Goal: Transaction & Acquisition: Purchase product/service

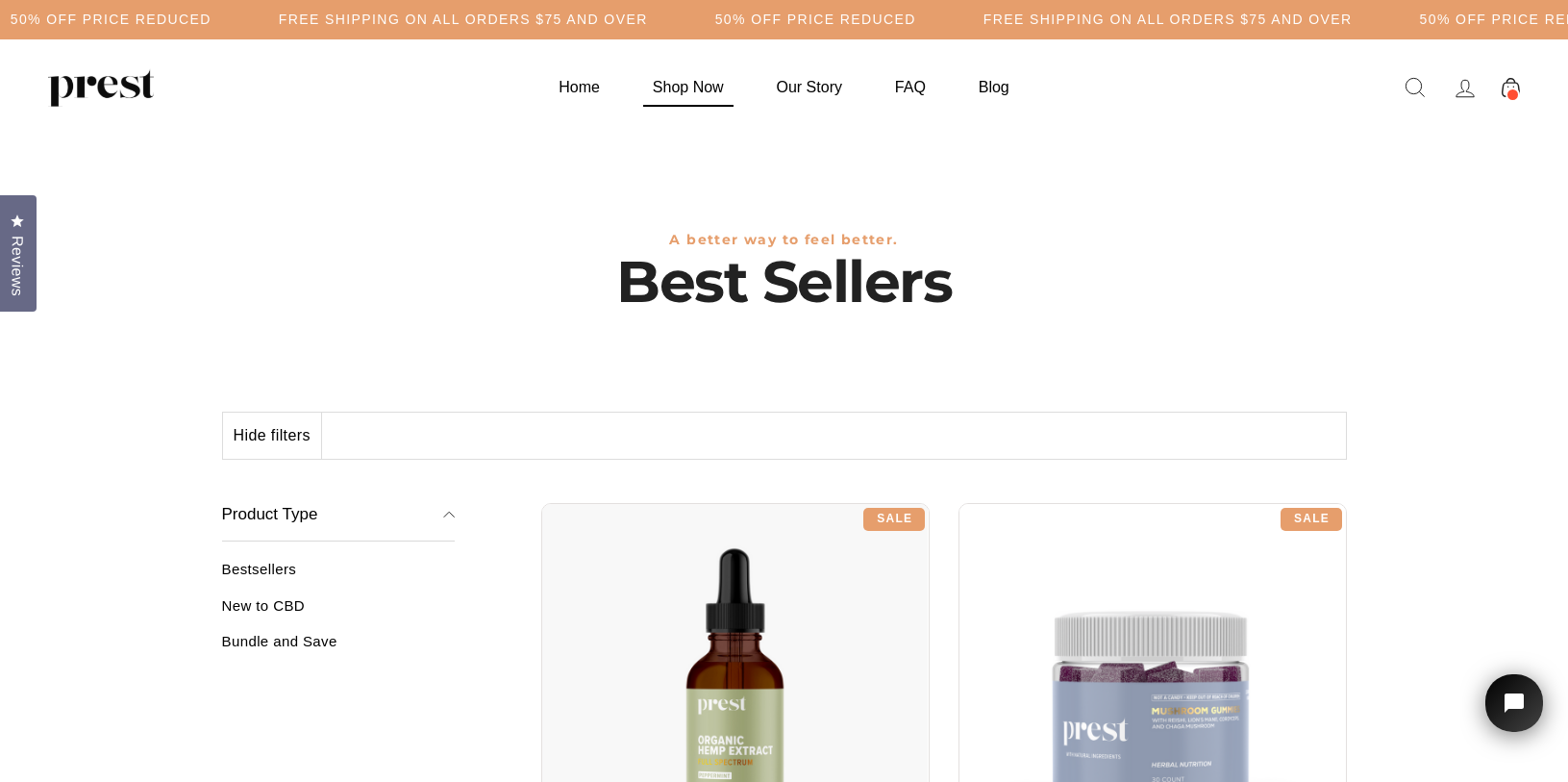
click at [705, 93] on link "Shop Now" at bounding box center [688, 86] width 119 height 38
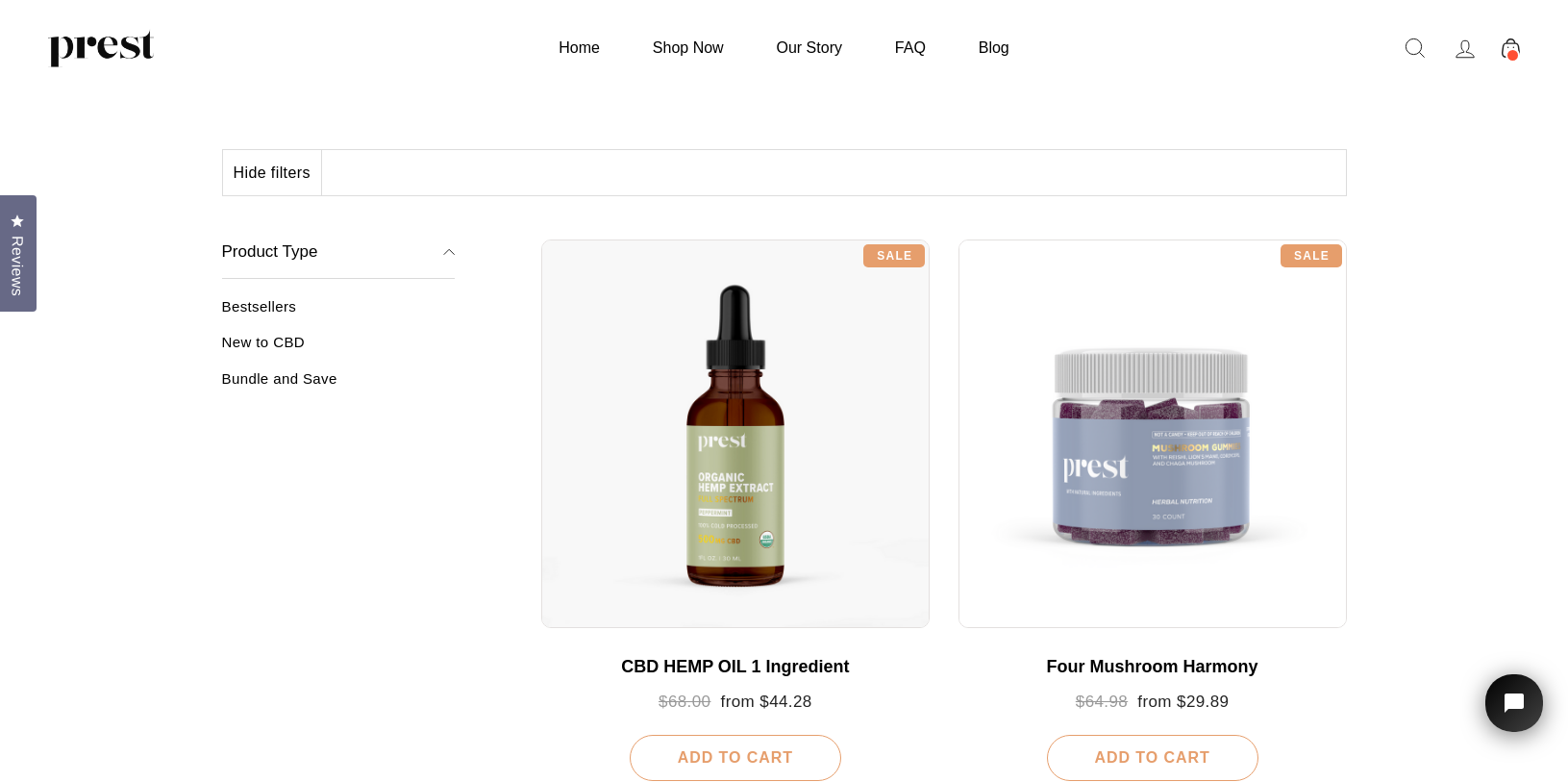
scroll to position [151, 0]
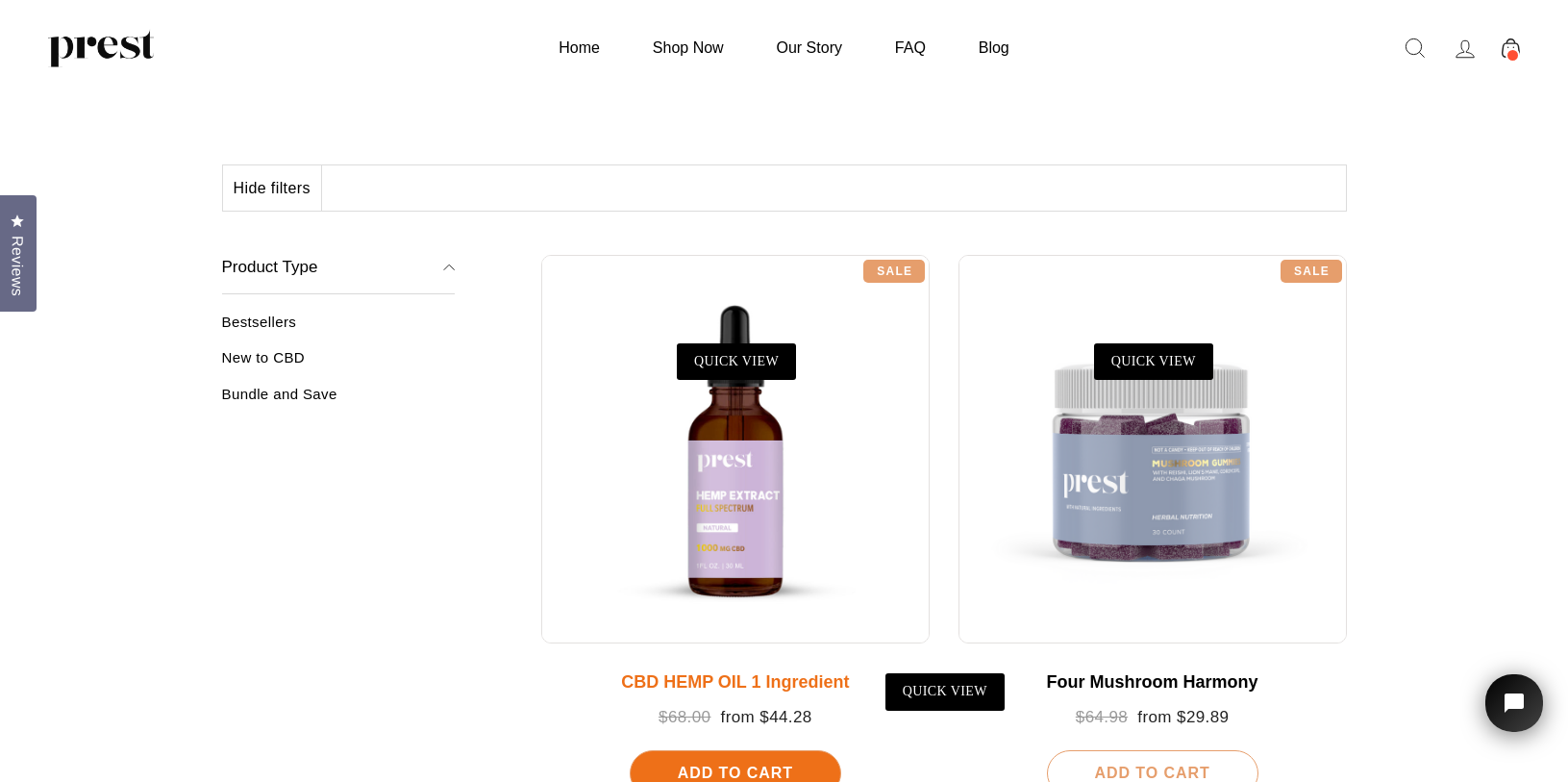
click at [755, 510] on div at bounding box center [735, 449] width 389 height 389
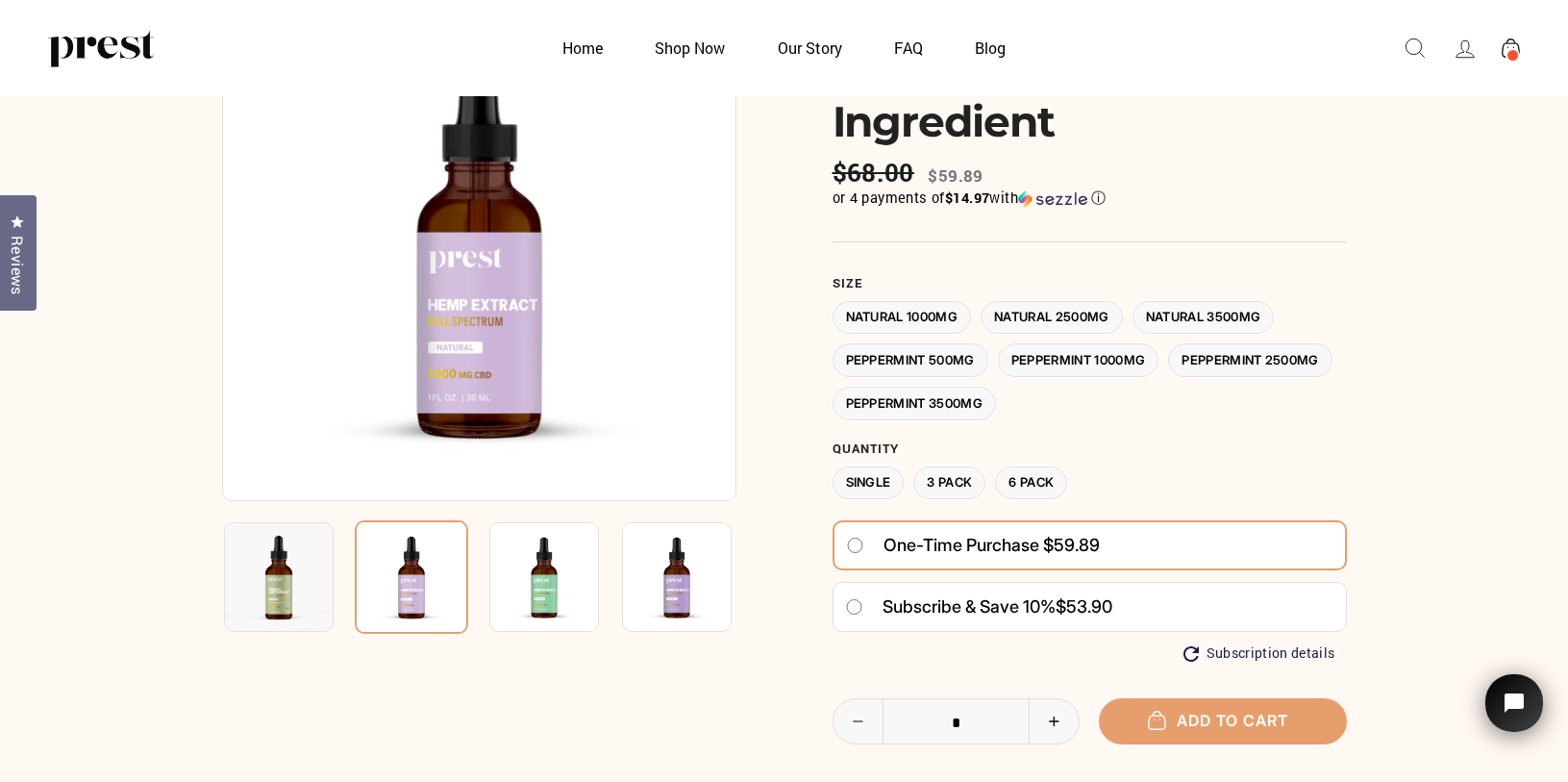
click at [1201, 316] on label "Natural 3500MG" at bounding box center [1204, 318] width 142 height 34
